Goal: Task Accomplishment & Management: Manage account settings

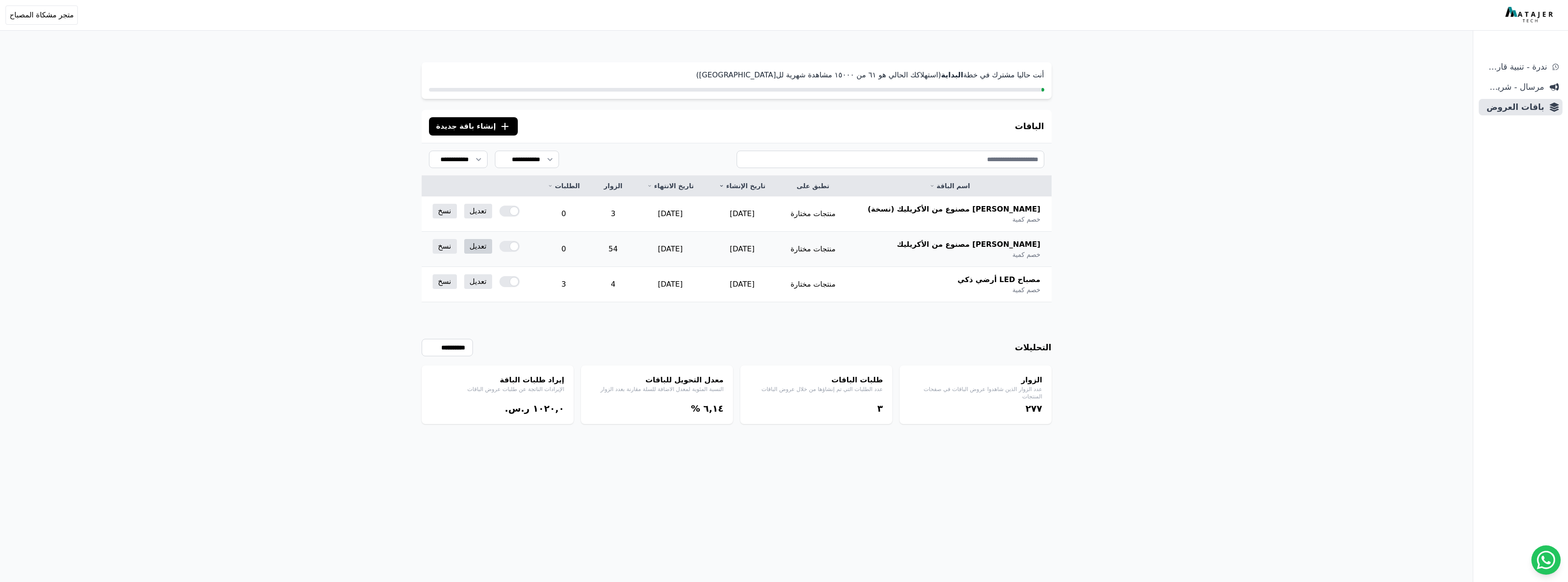
click at [480, 241] on link "تعديل" at bounding box center [478, 247] width 28 height 15
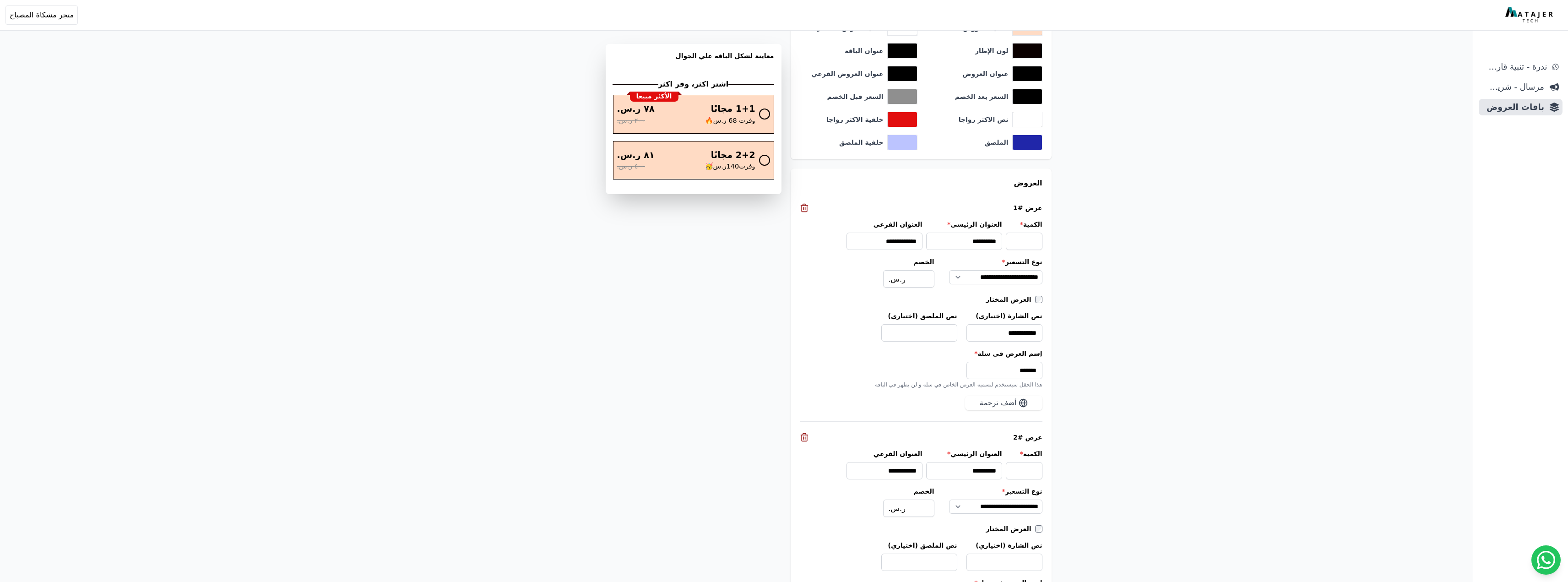
scroll to position [829, 0]
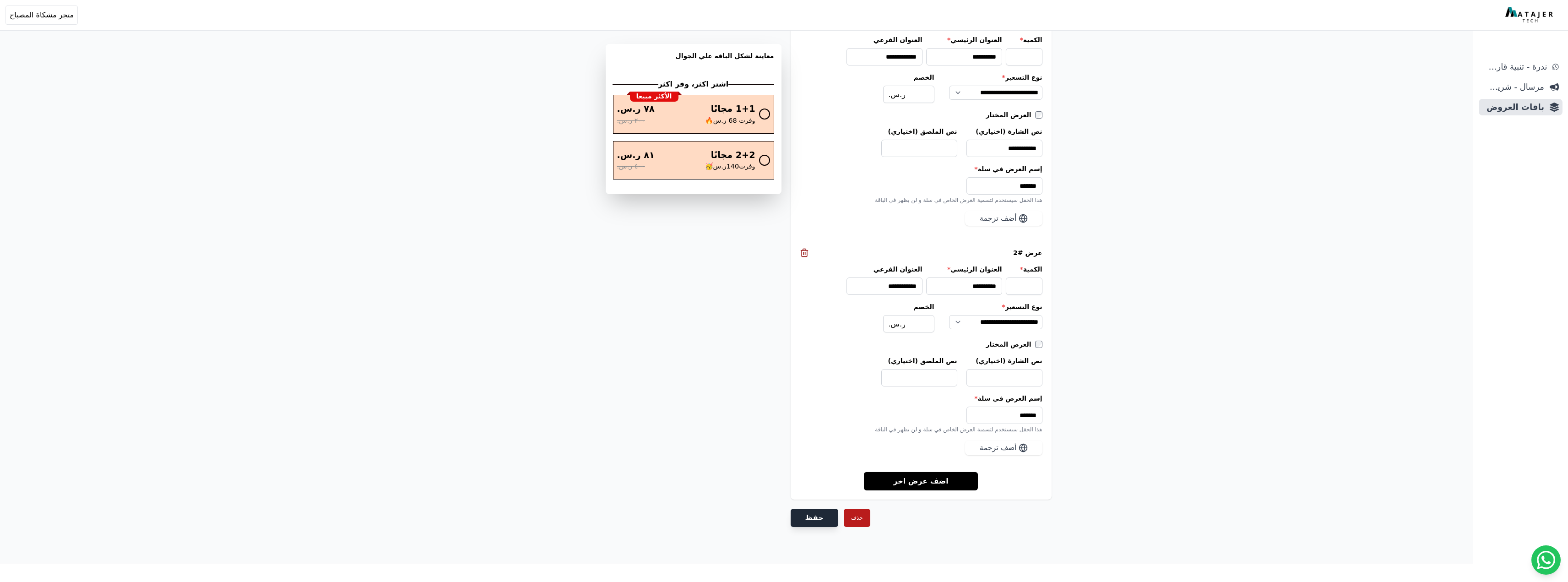
click at [814, 513] on button "حفظ" at bounding box center [814, 518] width 47 height 18
